Goal: Information Seeking & Learning: Learn about a topic

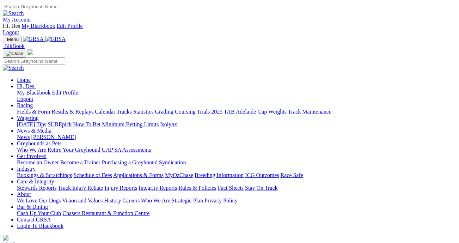
click at [89, 109] on link "Results & Replays" at bounding box center [72, 112] width 42 height 6
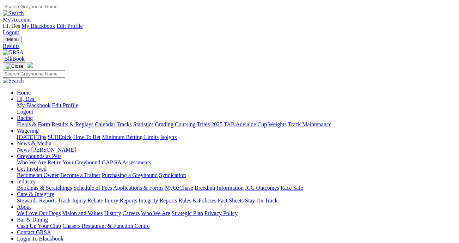
click at [71, 121] on link "Results & Replays" at bounding box center [72, 124] width 42 height 6
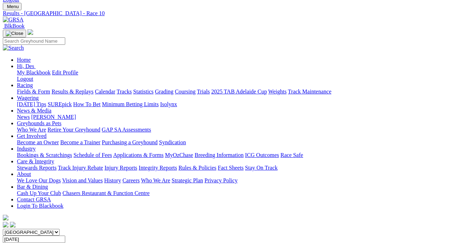
scroll to position [32, 0]
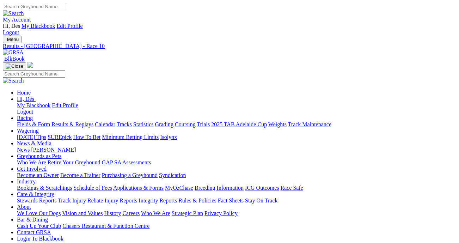
click at [24, 49] on img at bounding box center [13, 52] width 21 height 6
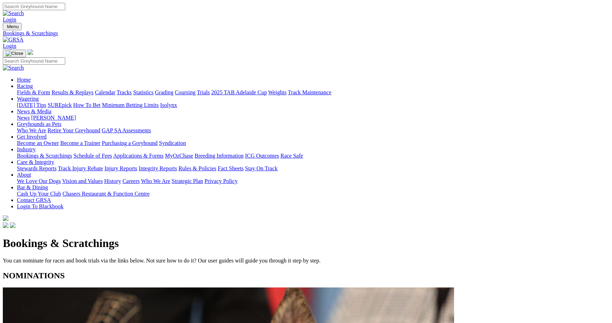
click at [177, 166] on link "Integrity Reports" at bounding box center [157, 169] width 38 height 6
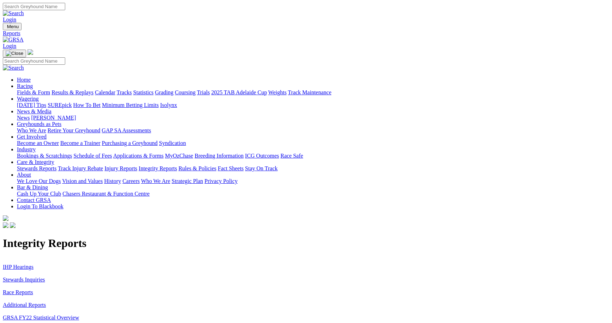
click at [45, 277] on link "Stewards Inquiries" at bounding box center [24, 280] width 42 height 6
